Goal: Find specific page/section: Find specific page/section

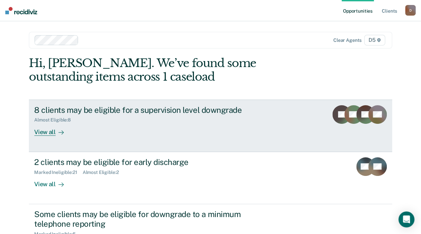
click at [71, 131] on div "View all" at bounding box center [52, 129] width 37 height 13
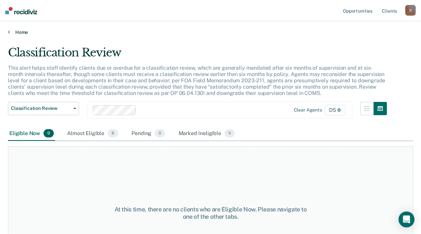
click at [18, 32] on link "Home" at bounding box center [210, 32] width 405 height 6
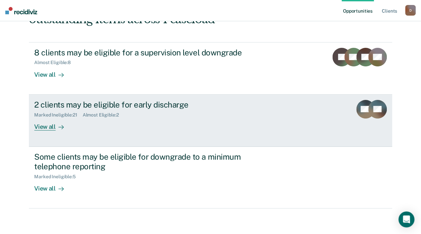
scroll to position [58, 0]
click at [71, 124] on div "View all" at bounding box center [52, 123] width 37 height 13
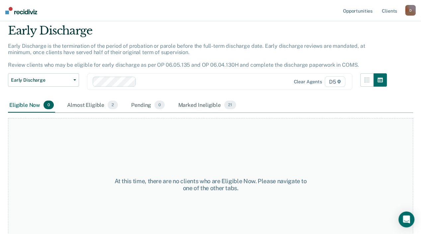
scroll to position [33, 0]
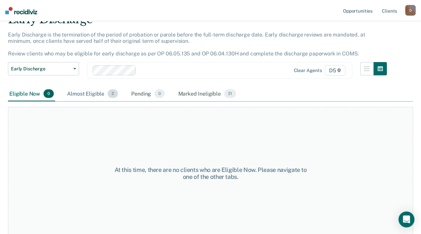
click at [95, 101] on div "Almost Eligible 2" at bounding box center [92, 94] width 53 height 15
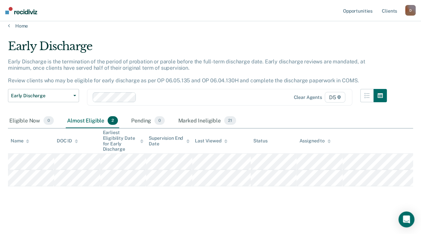
scroll to position [12, 0]
click at [146, 121] on div "Pending 0" at bounding box center [148, 121] width 36 height 15
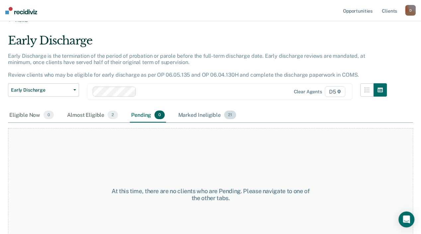
click at [194, 122] on div "Marked Ineligible 21" at bounding box center [207, 115] width 60 height 15
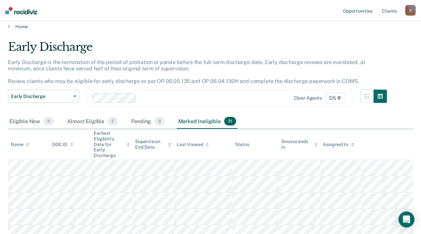
scroll to position [0, 0]
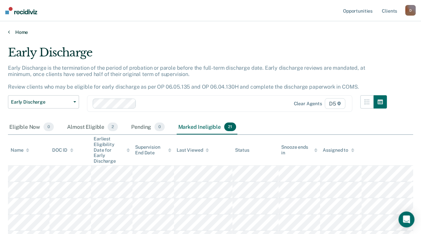
click at [10, 33] on link "Home" at bounding box center [210, 32] width 405 height 6
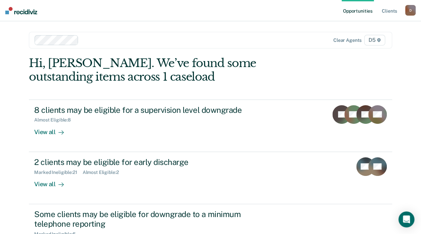
scroll to position [58, 0]
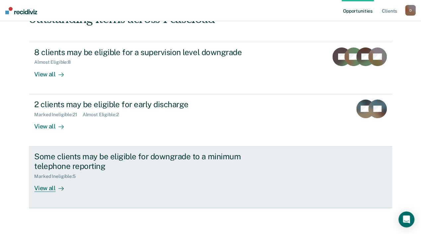
click at [71, 189] on div "View all" at bounding box center [52, 185] width 37 height 13
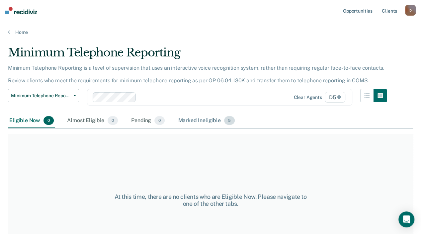
click at [188, 128] on div "Marked Ineligible 5" at bounding box center [206, 121] width 59 height 15
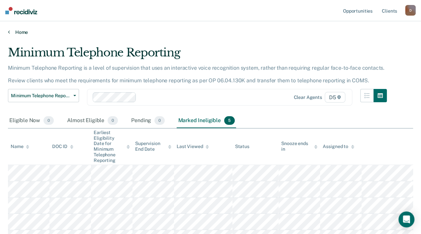
click at [9, 29] on icon at bounding box center [9, 31] width 2 height 5
